Goal: Navigation & Orientation: Find specific page/section

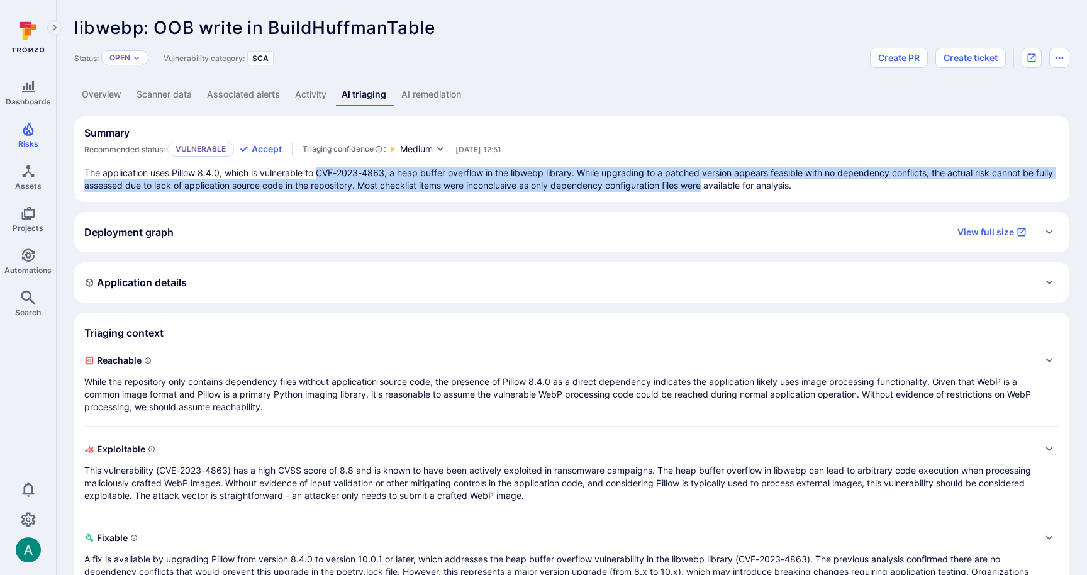
drag, startPoint x: 321, startPoint y: 174, endPoint x: 708, endPoint y: 179, distance: 386.3
click at [708, 179] on p "The application uses Pillow 8.4.0, which is vulnerable to CVE-2023-4863, a heap…" at bounding box center [571, 179] width 975 height 25
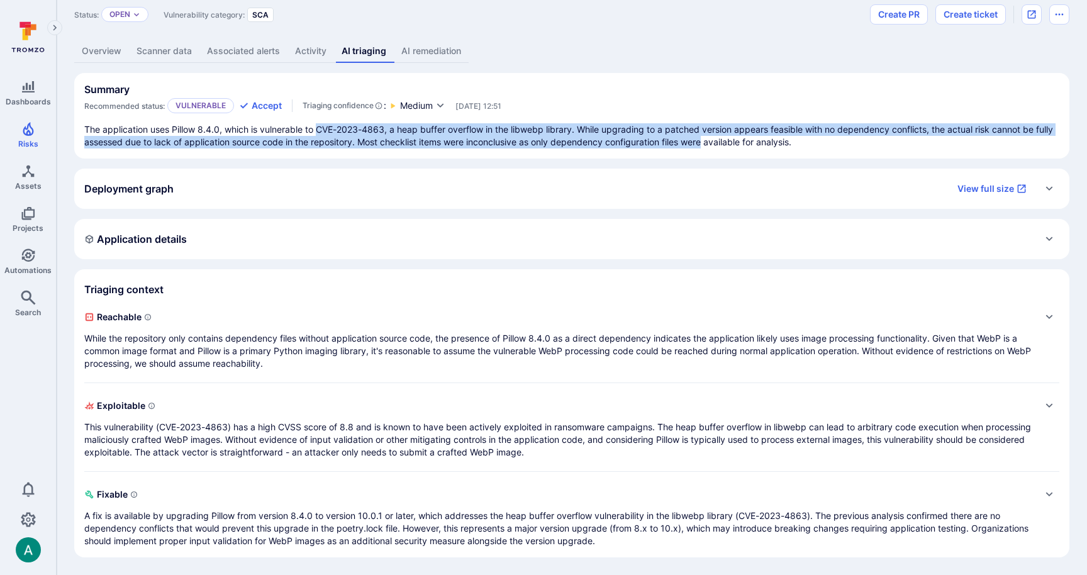
click at [298, 349] on p "While the repository only contains dependency files without application source …" at bounding box center [559, 351] width 950 height 38
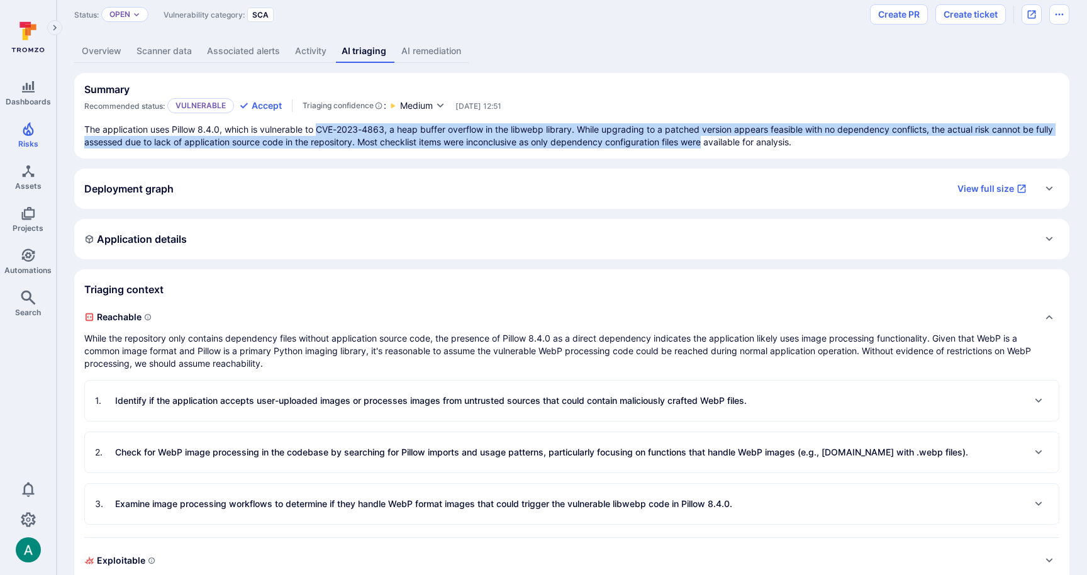
click at [290, 394] on p "Identify if the application accepts user-uploaded images or processes images fr…" at bounding box center [431, 400] width 632 height 13
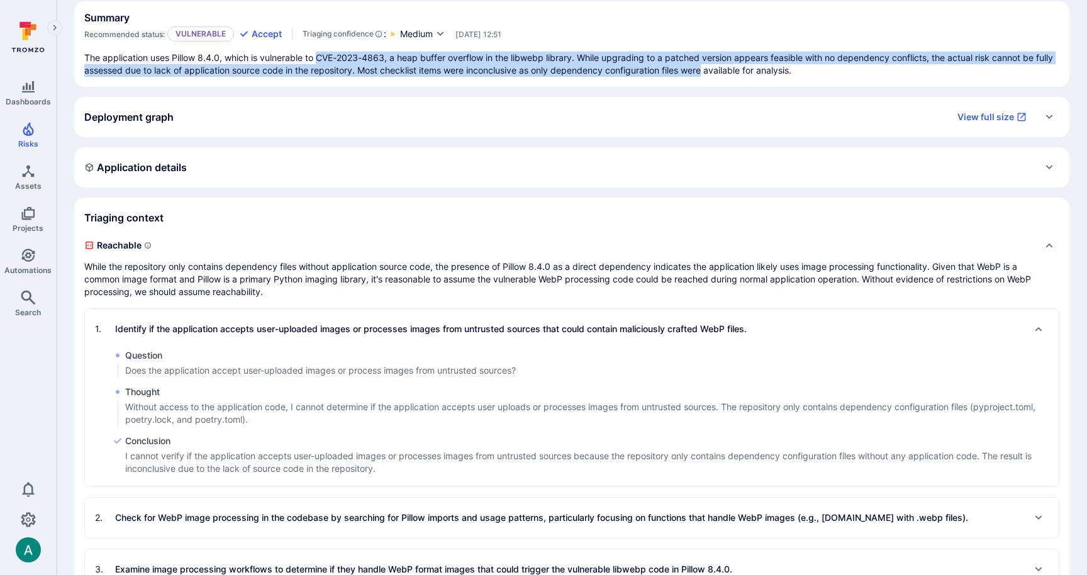
scroll to position [121, 0]
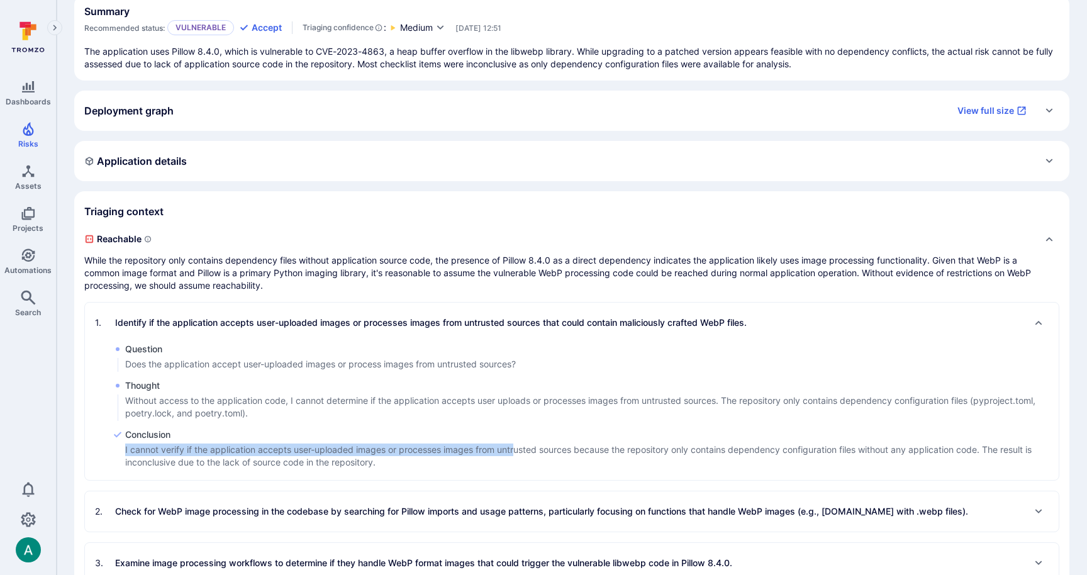
drag, startPoint x: 144, startPoint y: 448, endPoint x: 518, endPoint y: 445, distance: 373.7
click at [518, 445] on p "I cannot verify if the application accepts user-uploaded images or processes im…" at bounding box center [591, 455] width 933 height 25
click at [230, 443] on p "I cannot verify if the application accepts user-uploaded images or processes im…" at bounding box center [591, 455] width 933 height 25
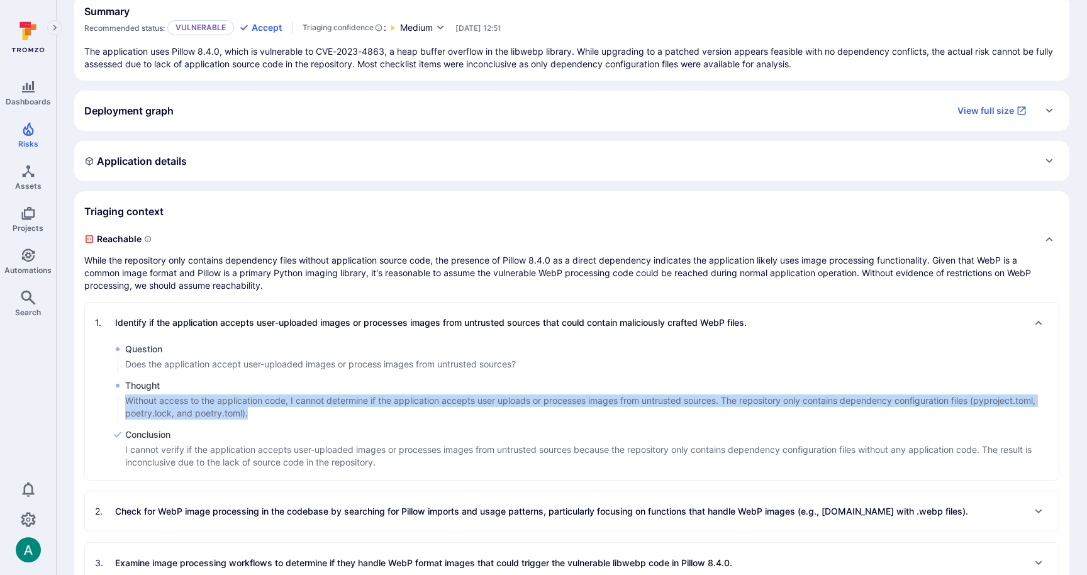
drag, startPoint x: 125, startPoint y: 398, endPoint x: 250, endPoint y: 410, distance: 125.7
click at [250, 410] on p "Without access to the application code, I cannot determine if the application a…" at bounding box center [591, 406] width 933 height 25
copy p "Without access to the application code, I cannot determine if the application a…"
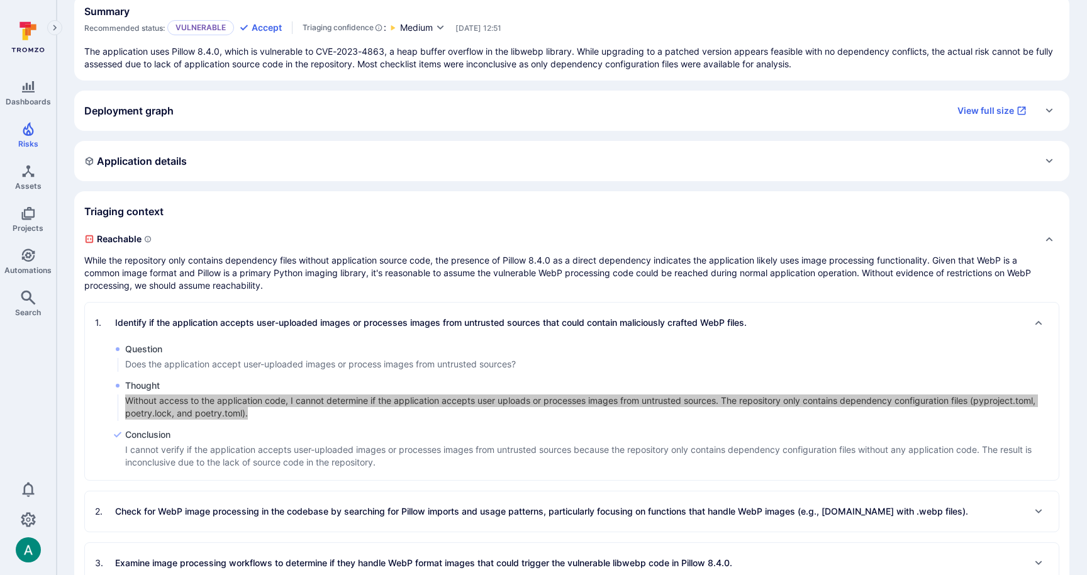
scroll to position [0, 0]
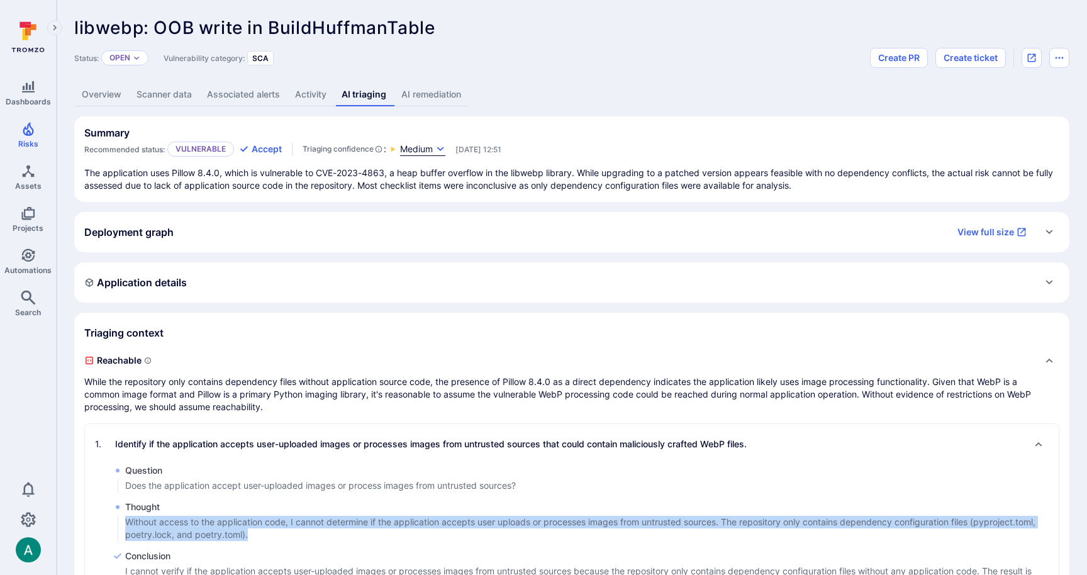
click at [441, 145] on icon "button" at bounding box center [440, 149] width 10 height 10
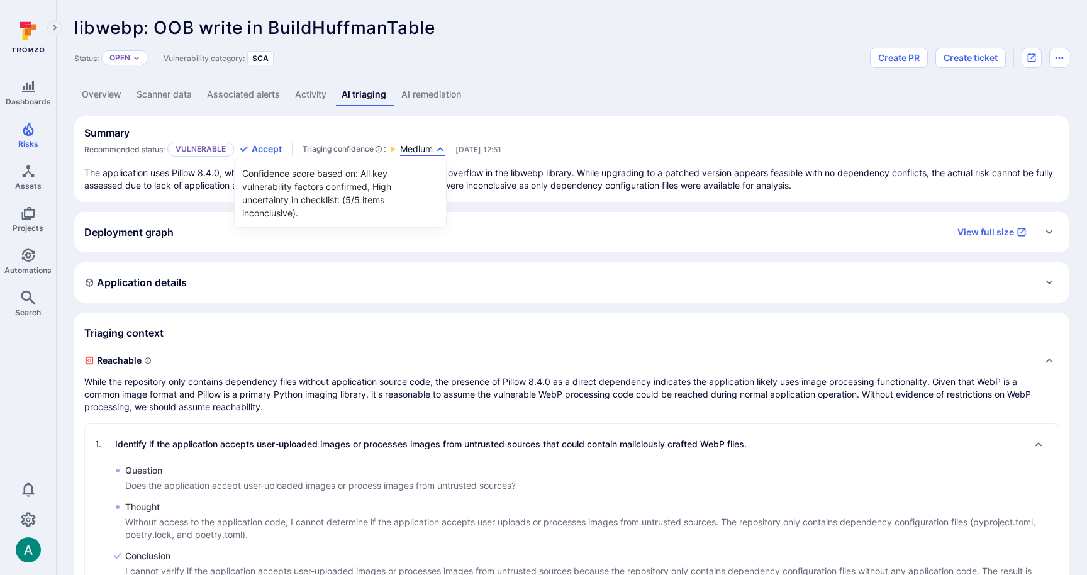
drag, startPoint x: 124, startPoint y: 520, endPoint x: 247, endPoint y: 537, distance: 124.4
click at [247, 537] on div at bounding box center [543, 287] width 1087 height 575
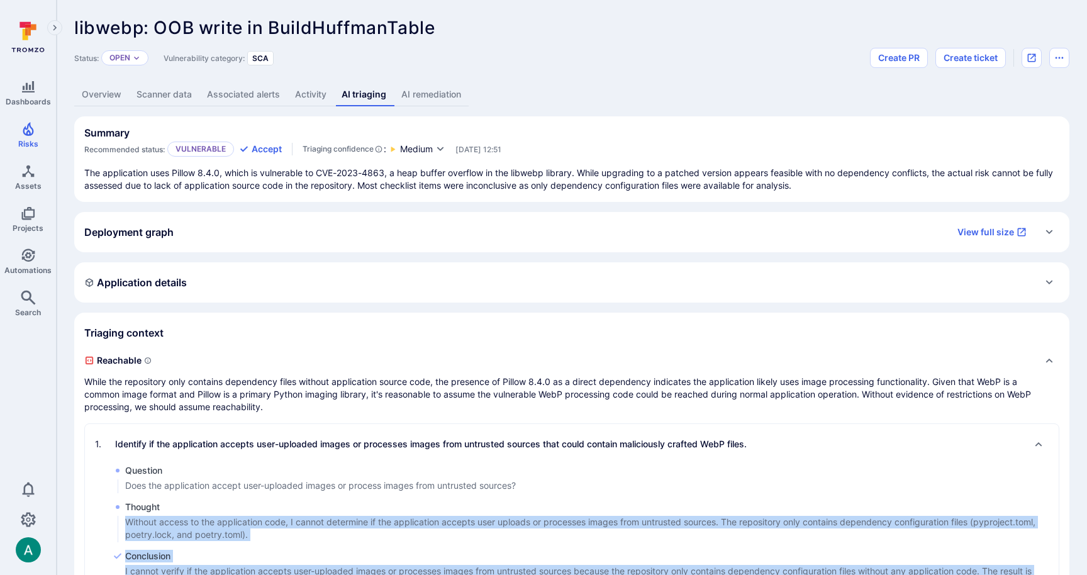
drag, startPoint x: 248, startPoint y: 537, endPoint x: 125, endPoint y: 519, distance: 123.9
click at [125, 519] on p "Without access to the application code, I cannot determine if the application a…" at bounding box center [591, 528] width 933 height 25
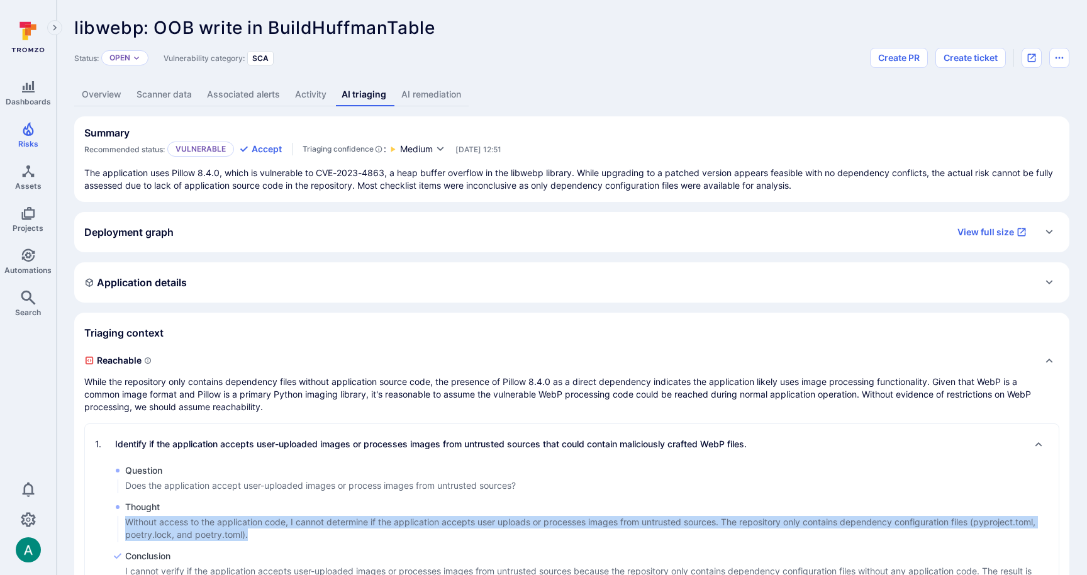
drag, startPoint x: 125, startPoint y: 521, endPoint x: 251, endPoint y: 532, distance: 126.9
click at [251, 532] on p "Without access to the application code, I cannot determine if the application a…" at bounding box center [591, 528] width 933 height 25
copy p "Without access to the application code, I cannot determine if the application a…"
click at [104, 84] on link "Overview" at bounding box center [101, 94] width 55 height 23
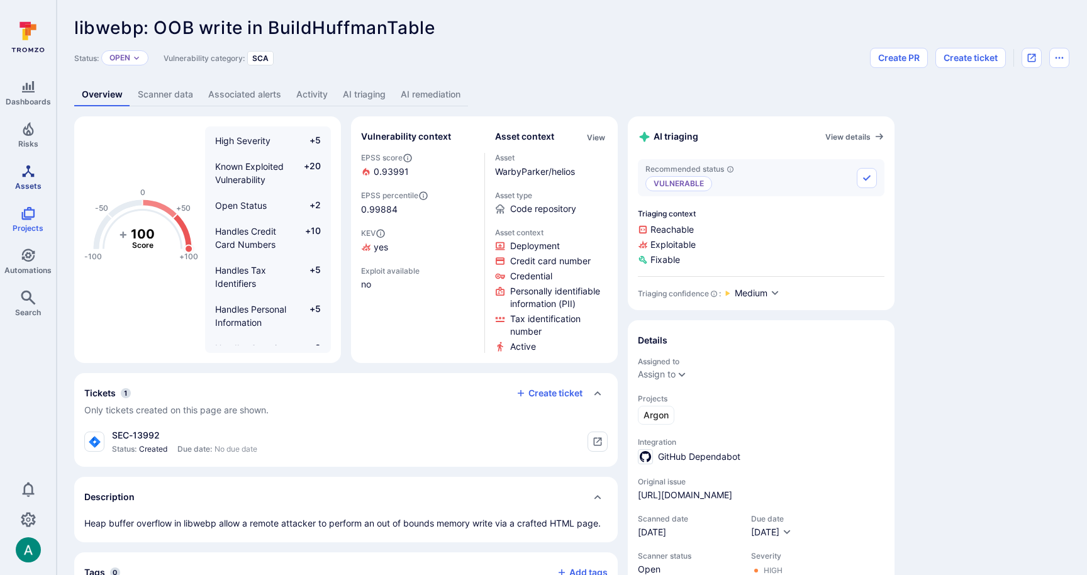
click at [21, 179] on link "Assets" at bounding box center [28, 177] width 56 height 37
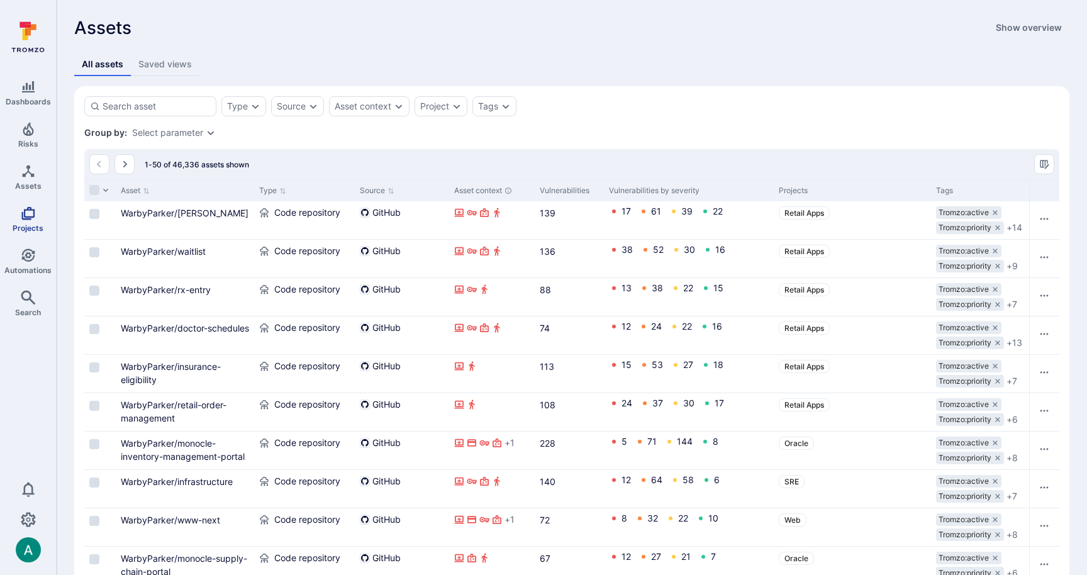
click at [28, 208] on icon "Projects" at bounding box center [28, 213] width 15 height 15
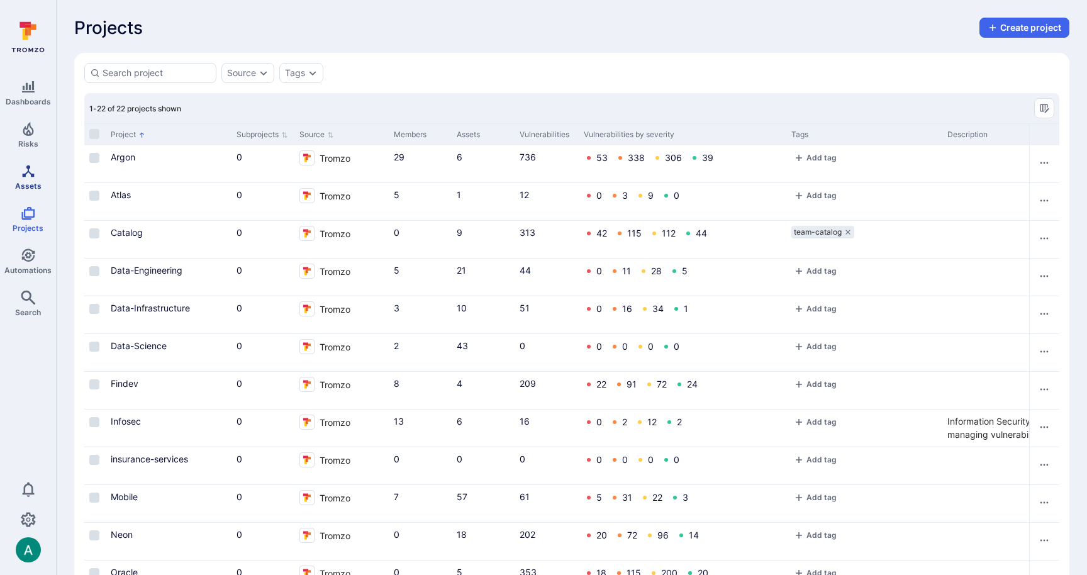
click at [36, 179] on link "Assets" at bounding box center [28, 177] width 56 height 37
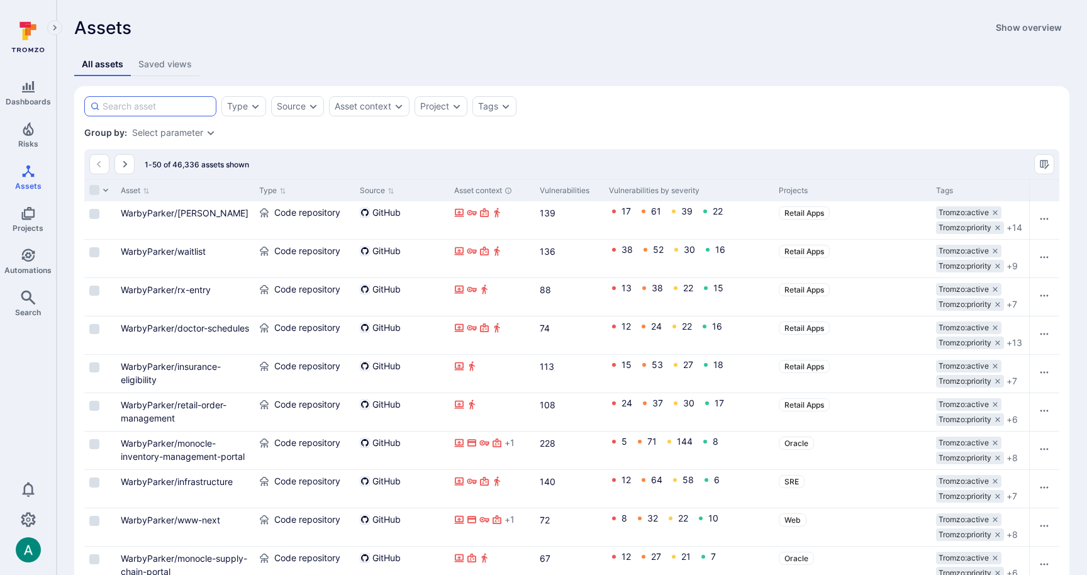
click at [150, 108] on input at bounding box center [157, 106] width 108 height 13
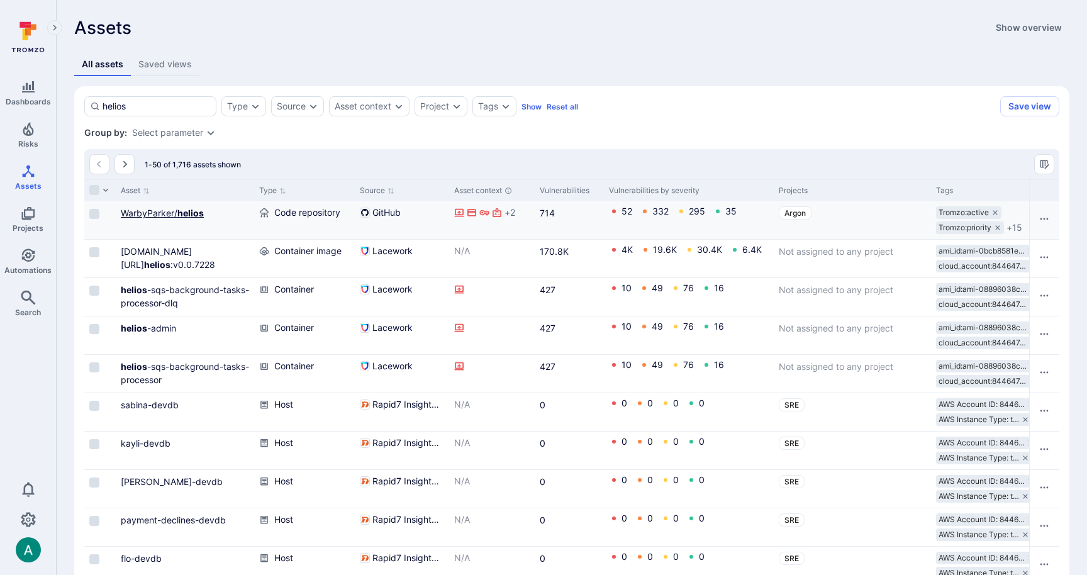
type input "helios"
click at [175, 211] on link "WarbyParker/ helios" at bounding box center [162, 213] width 83 height 11
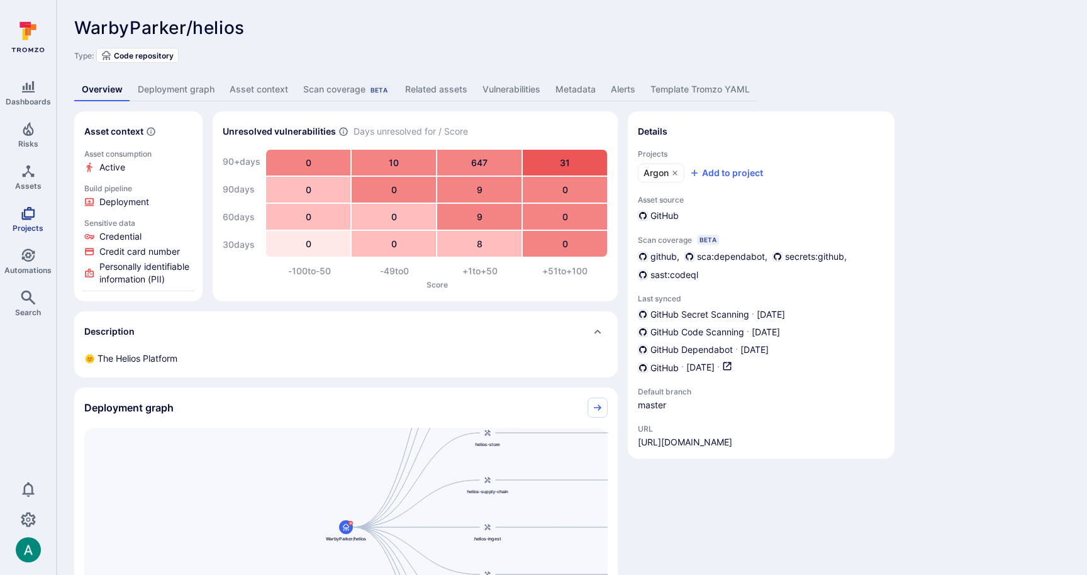
click at [26, 216] on icon "Projects" at bounding box center [27, 213] width 13 height 13
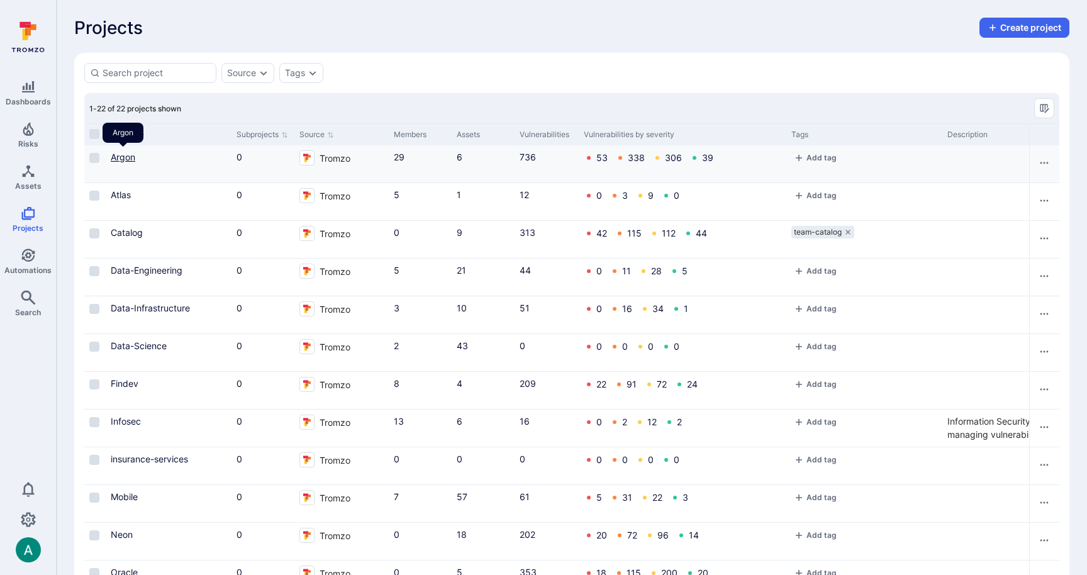
click at [122, 153] on link "Argon" at bounding box center [123, 157] width 25 height 11
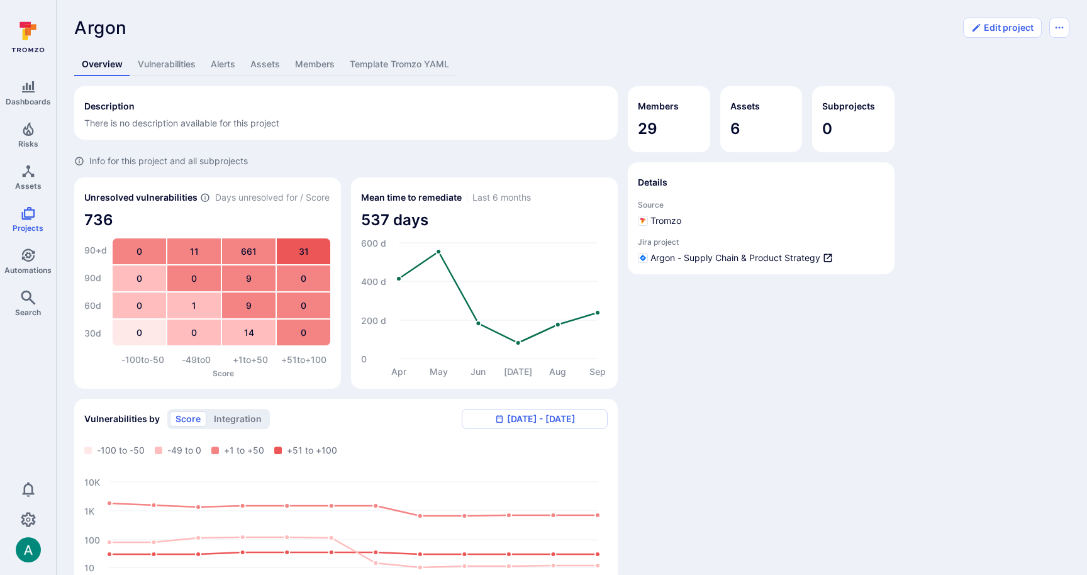
click at [308, 64] on link "Members" at bounding box center [314, 64] width 55 height 23
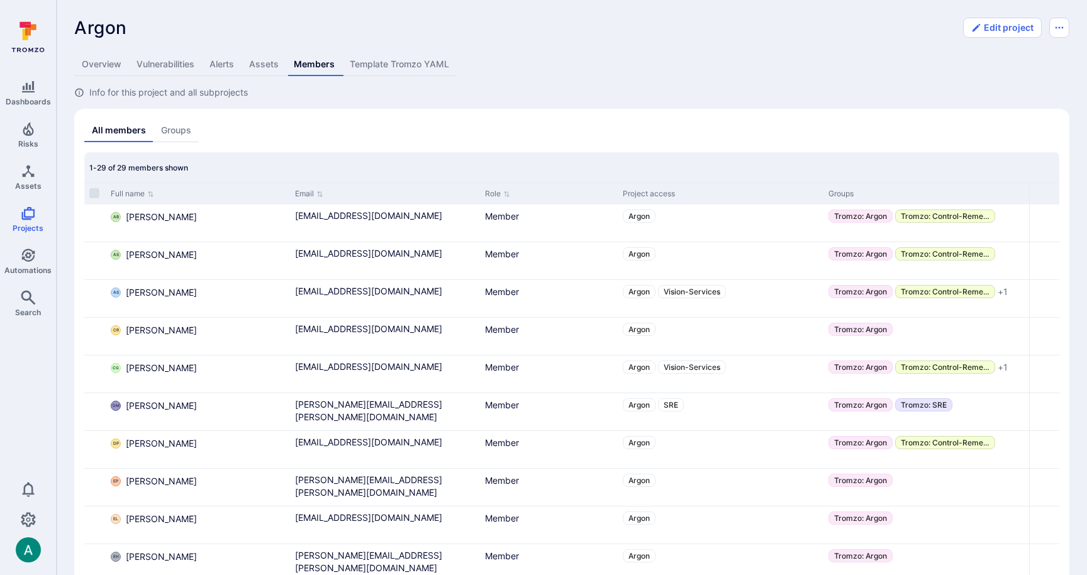
click at [176, 131] on link "Groups" at bounding box center [175, 130] width 45 height 23
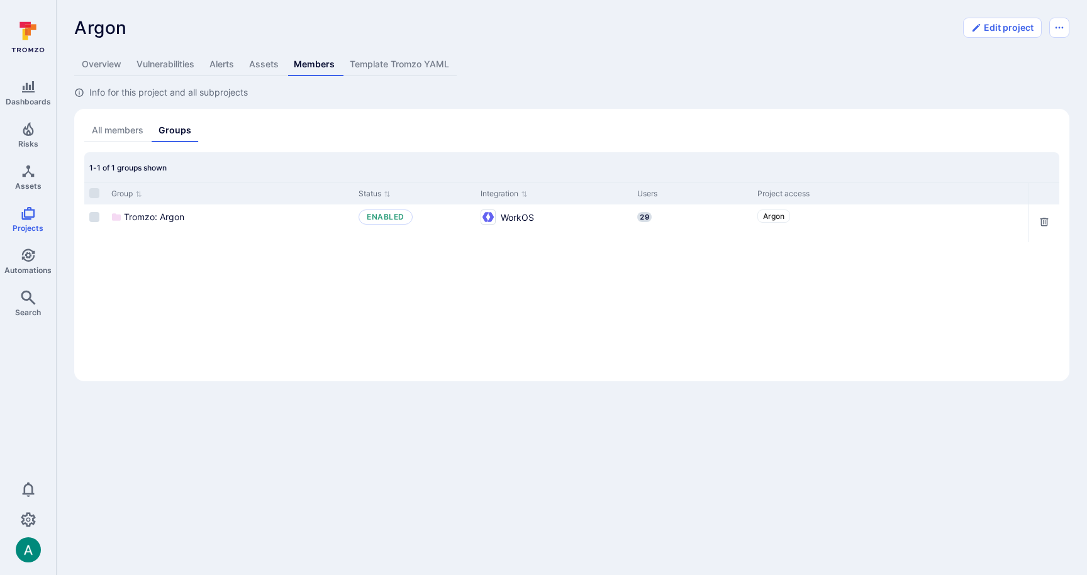
click at [109, 133] on link "All members" at bounding box center [117, 130] width 67 height 23
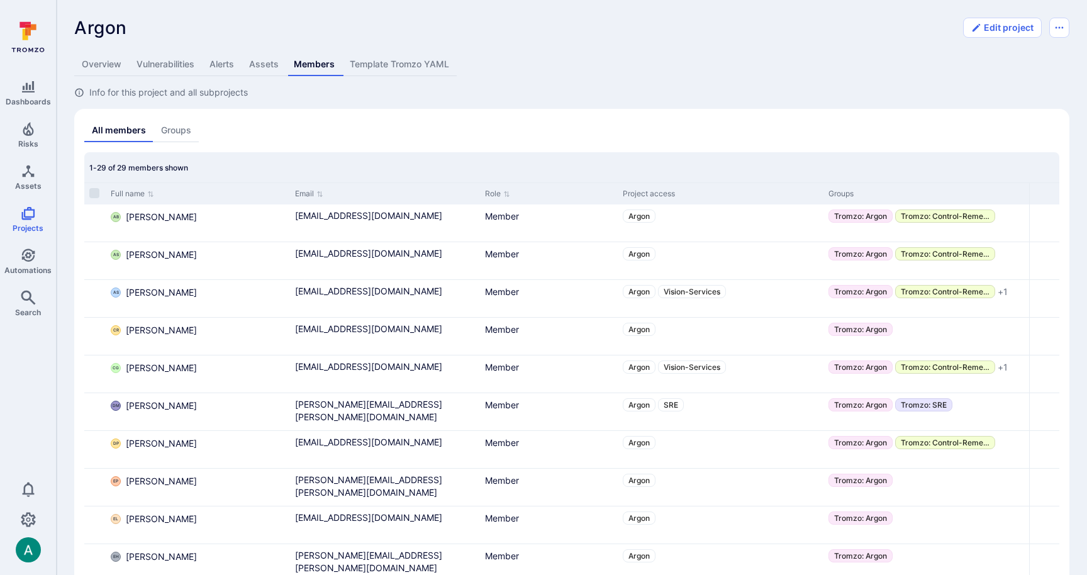
click at [98, 62] on link "Overview" at bounding box center [101, 64] width 55 height 23
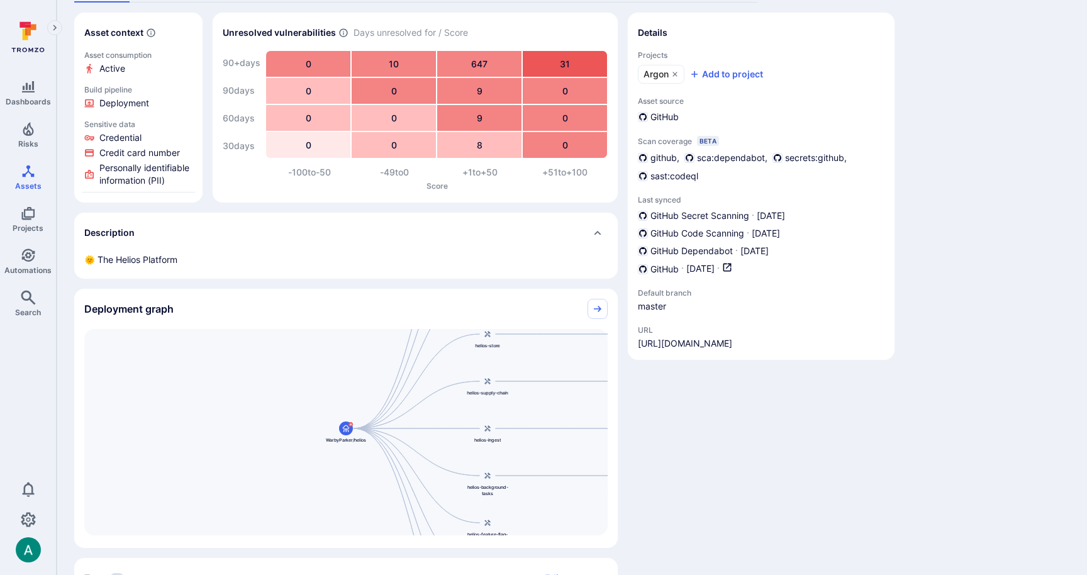
scroll to position [97, 0]
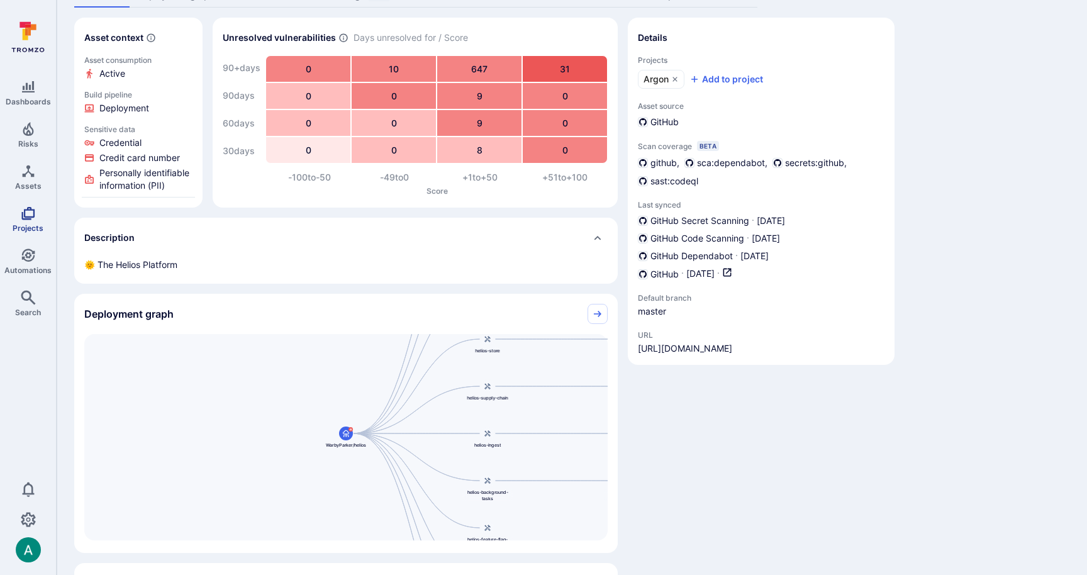
drag, startPoint x: 27, startPoint y: 218, endPoint x: 45, endPoint y: 211, distance: 18.7
click at [28, 218] on icon "Projects" at bounding box center [27, 213] width 13 height 13
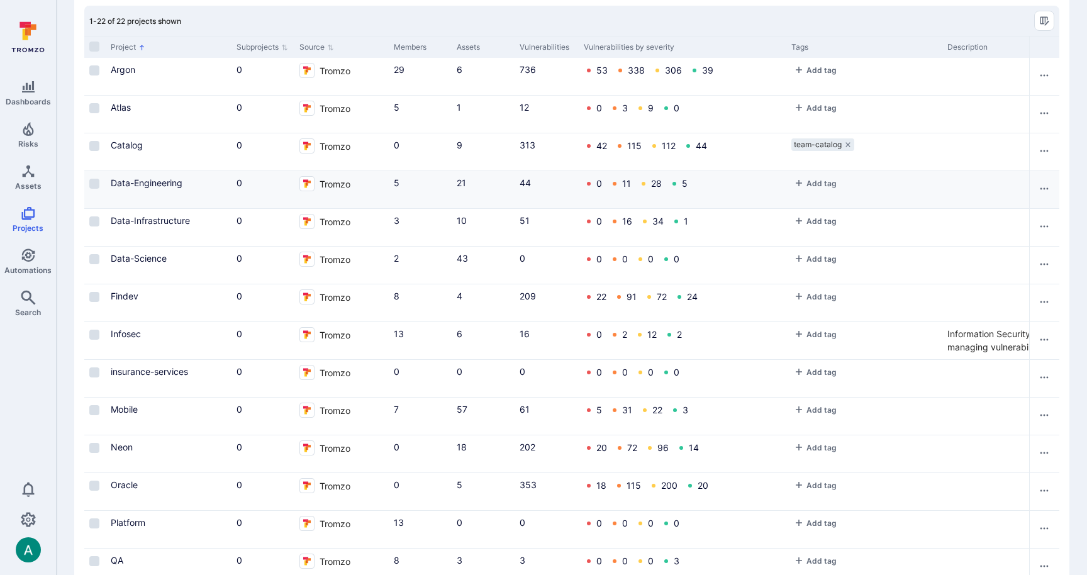
scroll to position [87, 0]
click at [26, 518] on icon "Settings" at bounding box center [28, 519] width 15 height 14
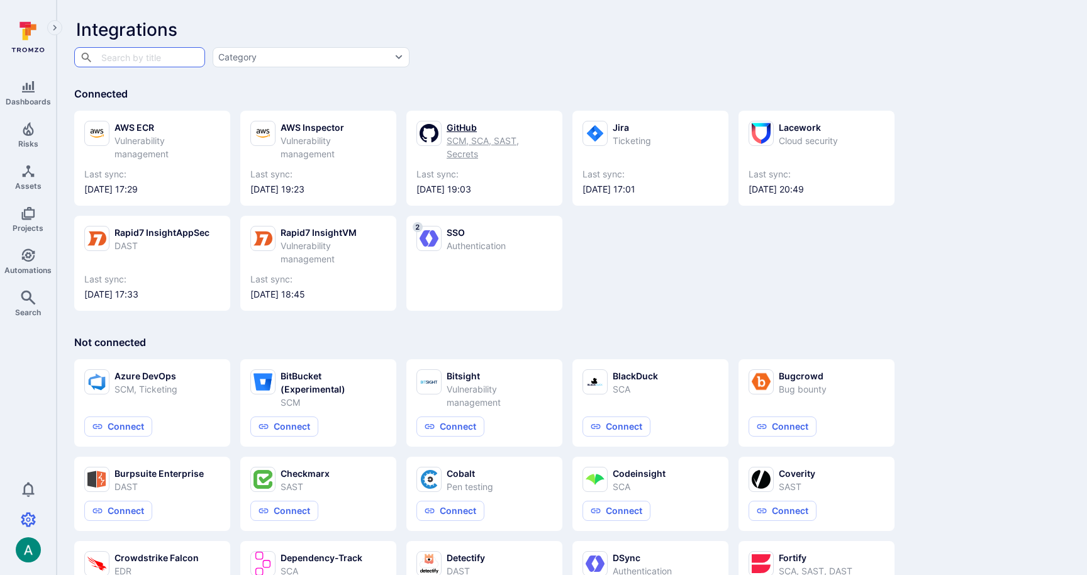
click at [482, 138] on div "SCM, SCA, SAST, Secrets" at bounding box center [500, 147] width 106 height 26
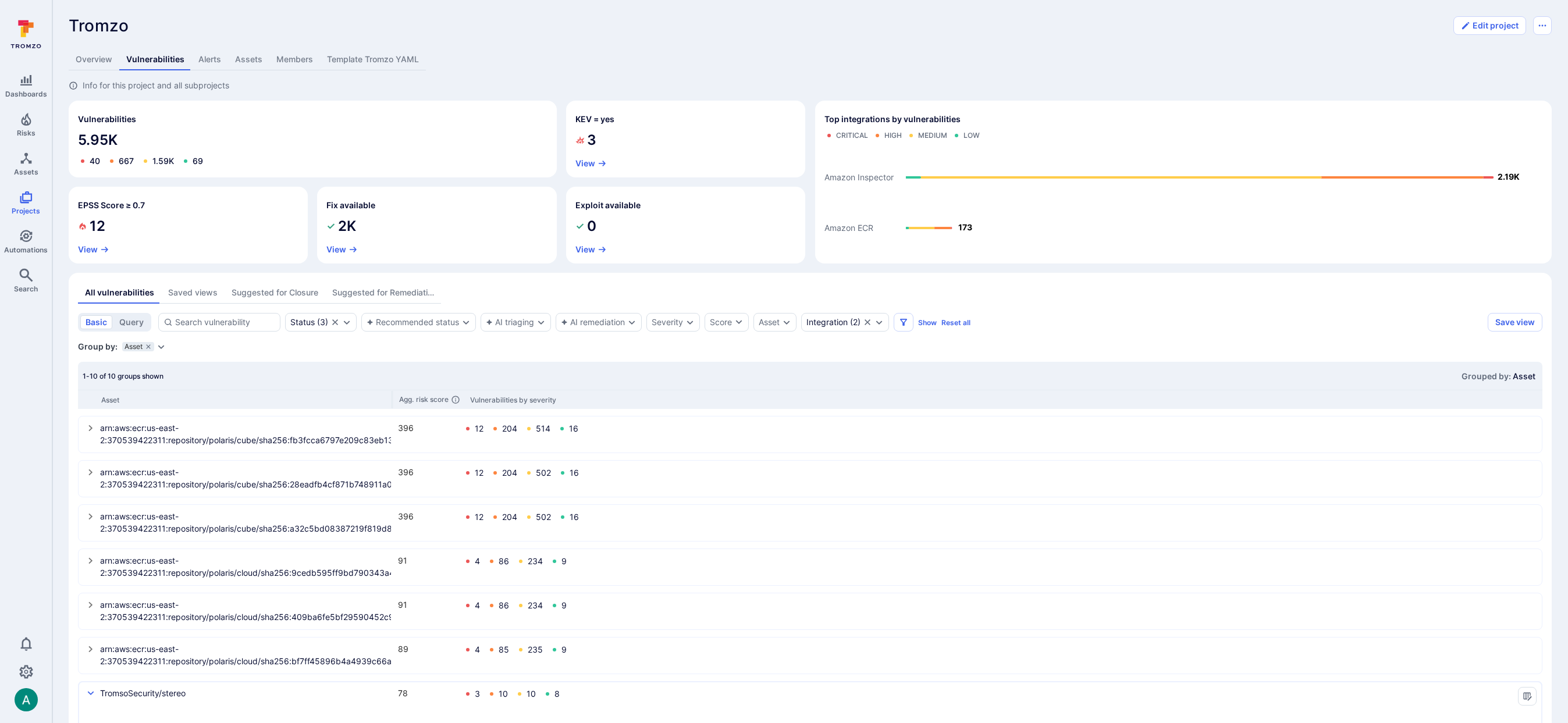
scroll to position [520, 0]
